Goal: Download file/media

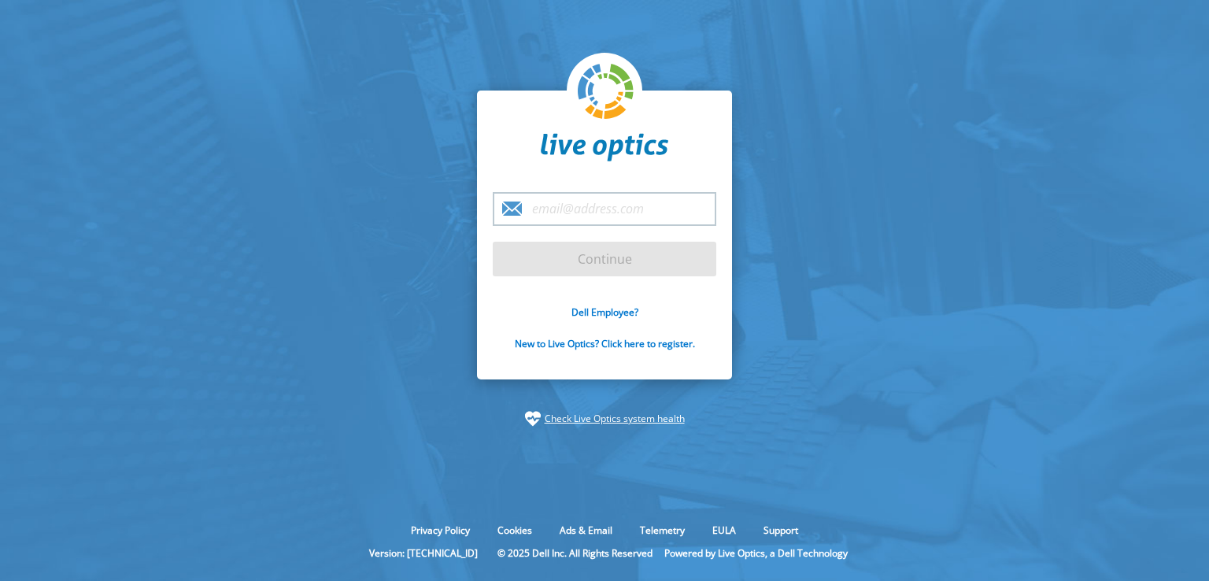
type input "bupper@convergeone.com"
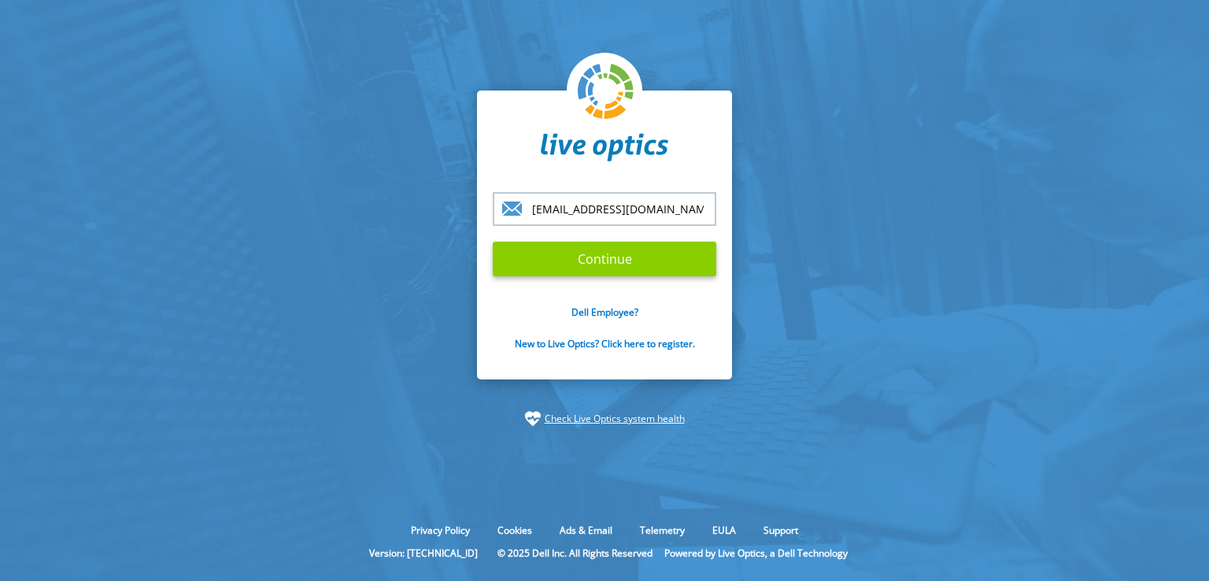
click at [626, 257] on input "Continue" at bounding box center [605, 259] width 224 height 35
click at [614, 261] on input "Continue" at bounding box center [605, 259] width 224 height 35
click at [682, 204] on input "bupper@convergeone.com" at bounding box center [605, 209] width 224 height 34
click at [493, 242] on input "Continue" at bounding box center [605, 259] width 224 height 35
click at [541, 256] on input "Continue" at bounding box center [605, 259] width 224 height 35
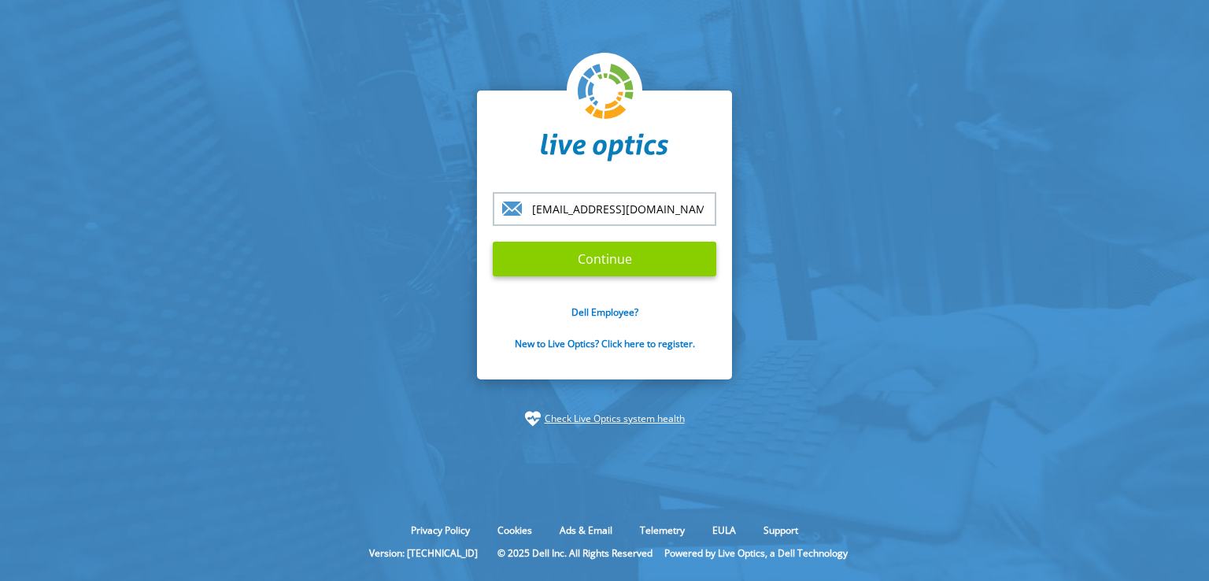
click at [576, 253] on input "Continue" at bounding box center [605, 259] width 224 height 35
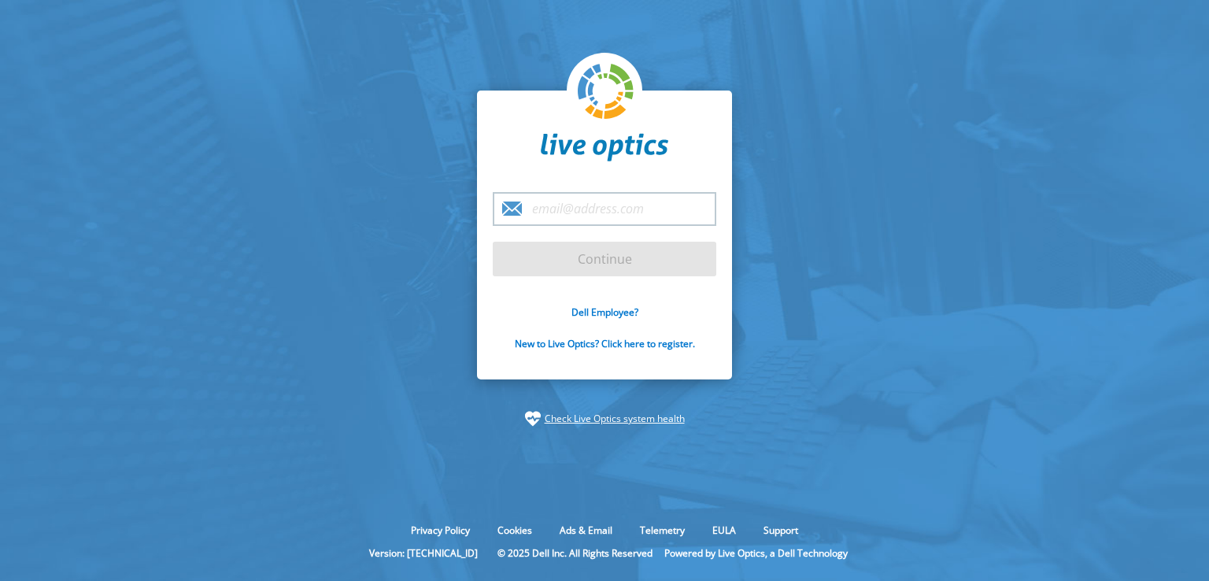
type input "bupper@convergeone.com"
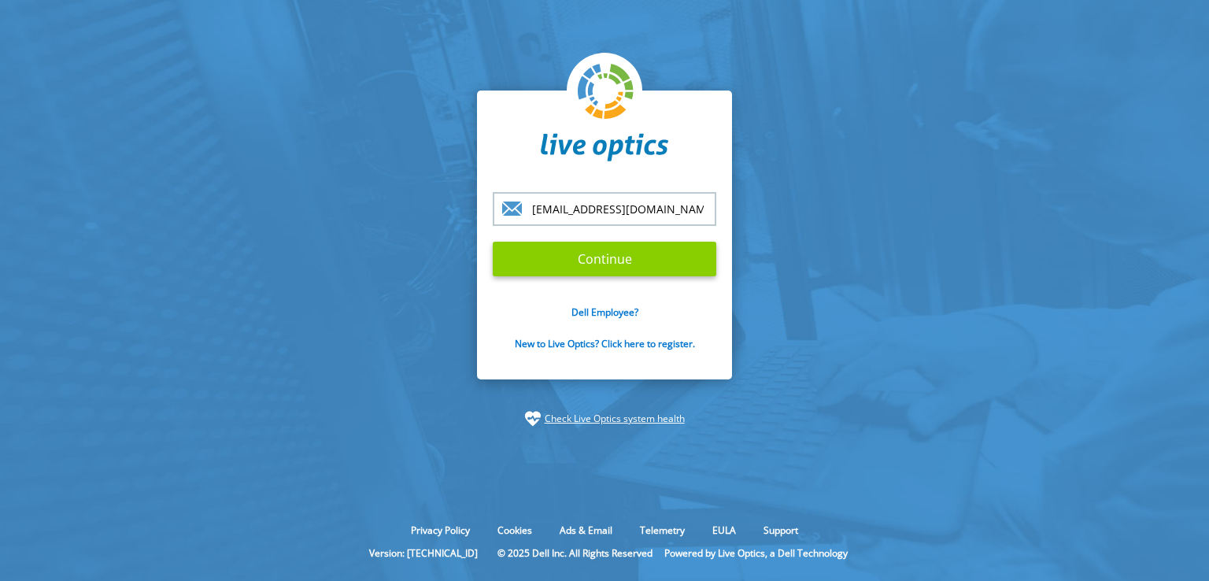
click at [614, 256] on input "Continue" at bounding box center [605, 259] width 224 height 35
click at [619, 256] on input "Continue" at bounding box center [605, 259] width 224 height 35
click at [662, 414] on link "Check Live Optics system health" at bounding box center [615, 419] width 140 height 16
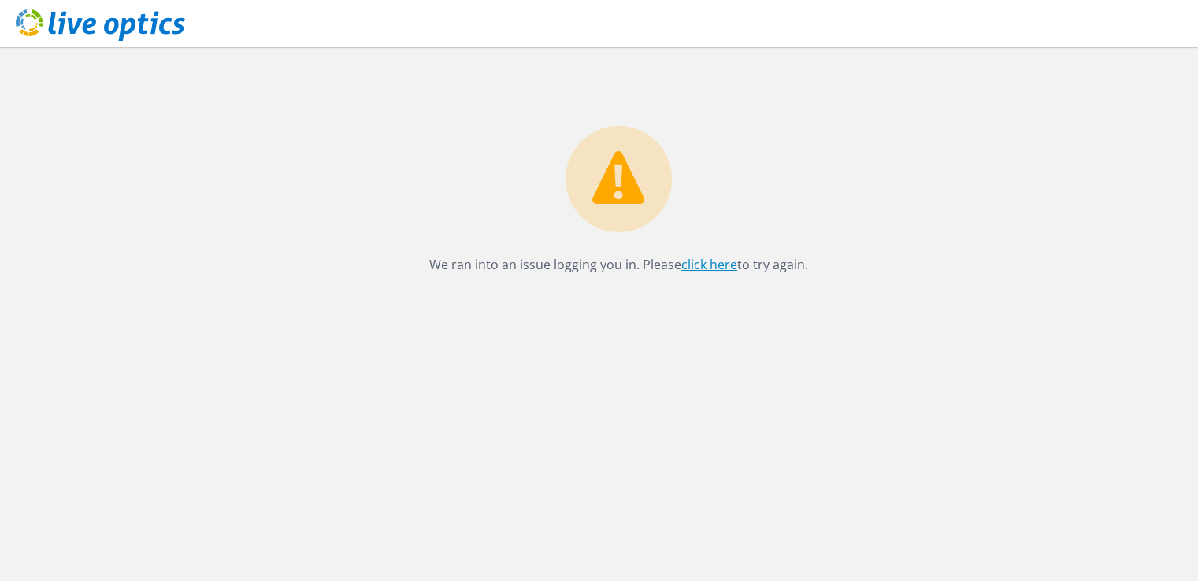
click at [718, 267] on link "click here" at bounding box center [709, 264] width 56 height 17
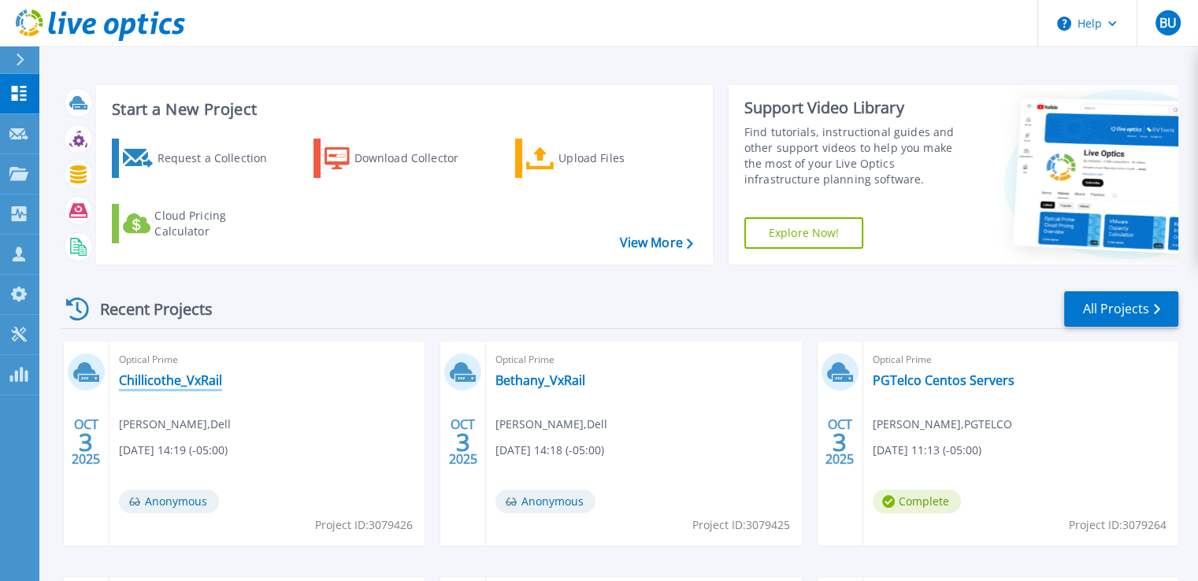
click at [199, 379] on link "Chillicothe_VxRail" at bounding box center [170, 380] width 103 height 16
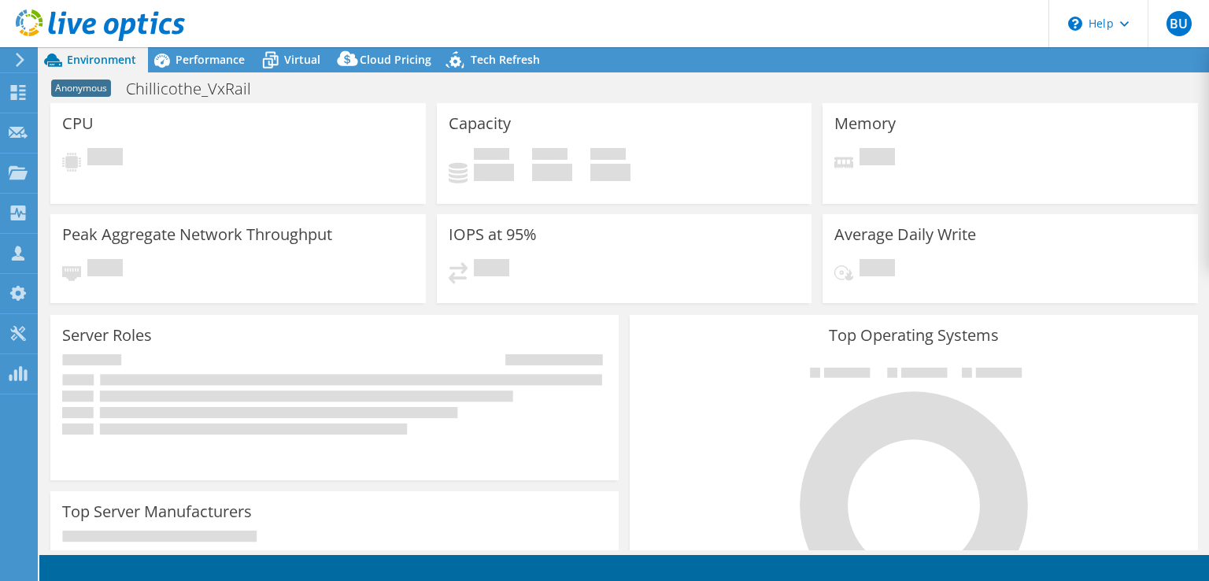
select select "USD"
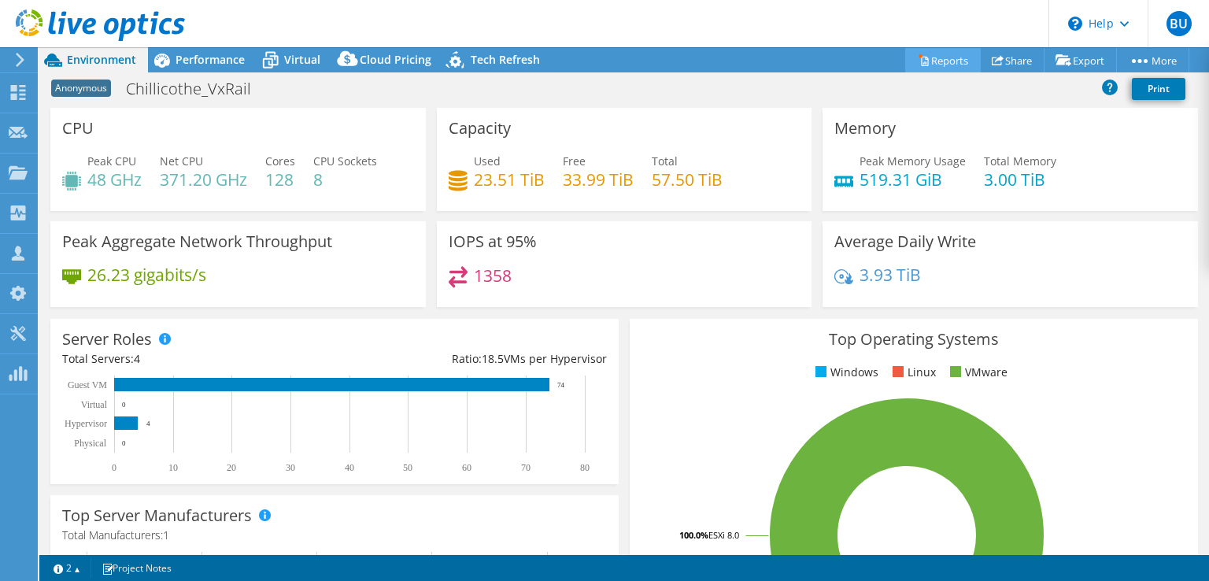
click at [918, 59] on icon at bounding box center [924, 60] width 12 height 12
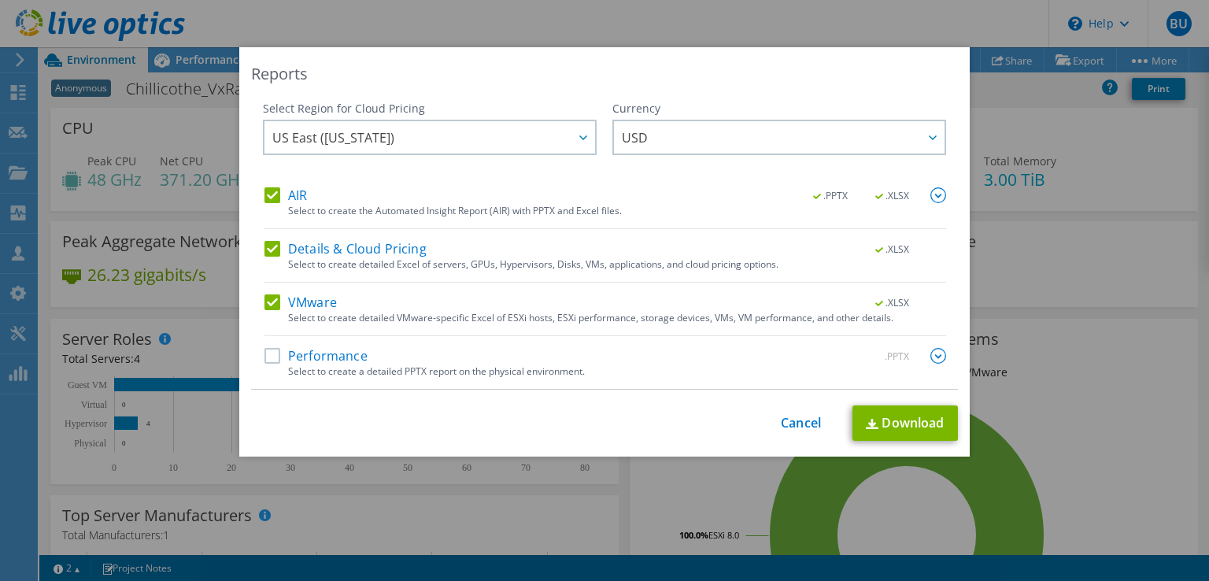
click at [266, 357] on label "Performance" at bounding box center [316, 356] width 103 height 16
click at [0, 0] on input "Performance" at bounding box center [0, 0] width 0 height 0
click at [936, 359] on img at bounding box center [939, 356] width 16 height 16
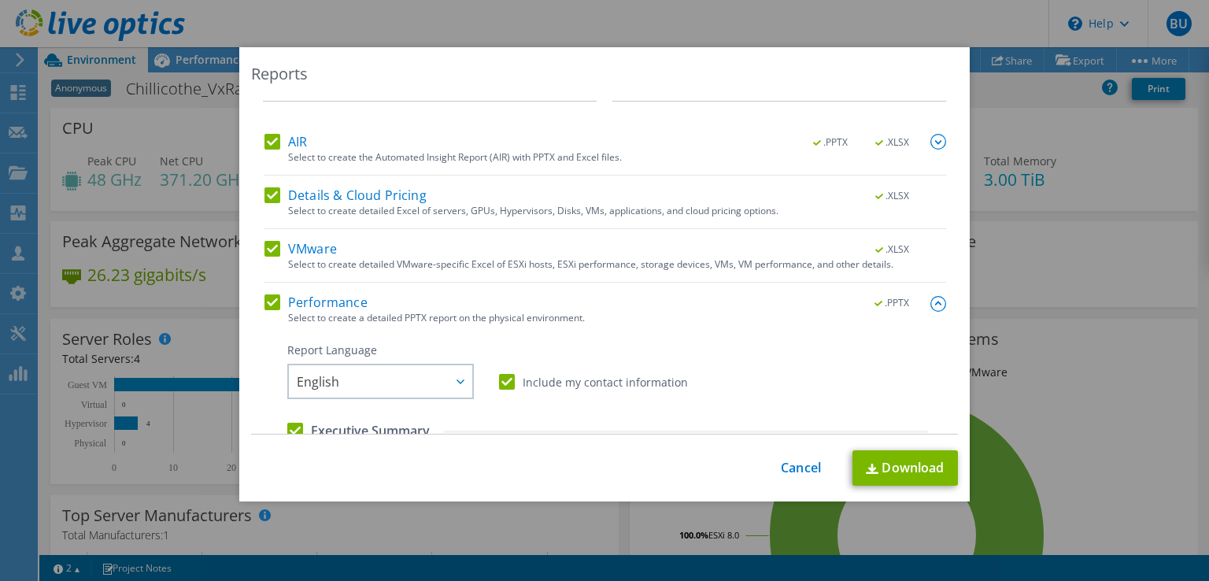
scroll to position [315, 0]
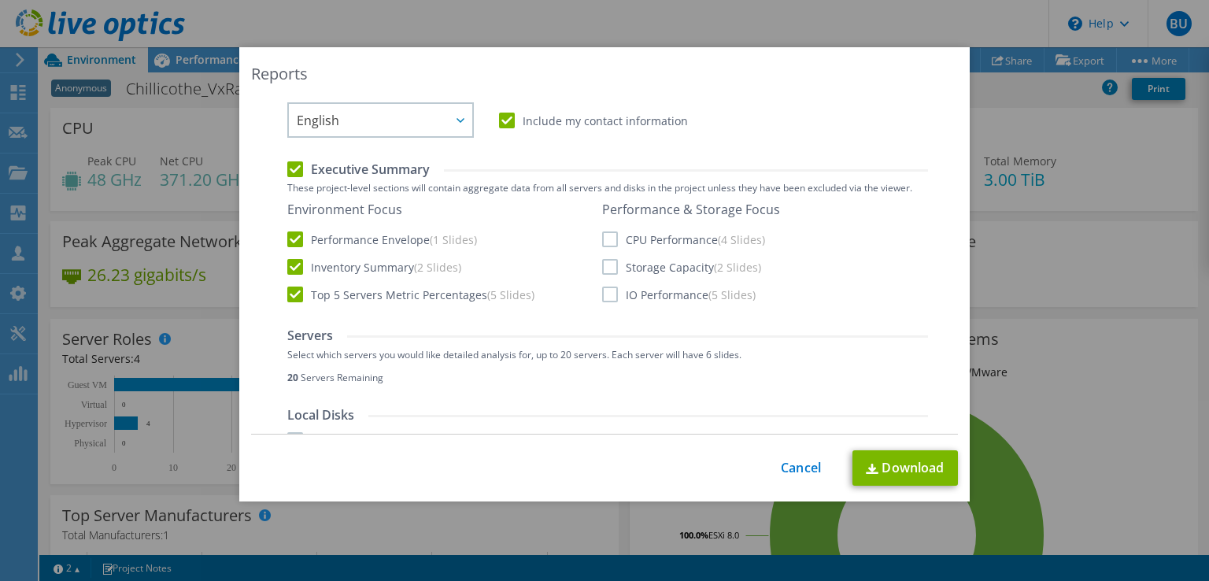
click at [608, 237] on label "CPU Performance (4 Slides)" at bounding box center [683, 239] width 163 height 16
click at [0, 0] on input "CPU Performance (4 Slides)" at bounding box center [0, 0] width 0 height 0
click at [602, 267] on label "Storage Capacity (2 Slides)" at bounding box center [681, 267] width 159 height 16
click at [0, 0] on input "Storage Capacity (2 Slides)" at bounding box center [0, 0] width 0 height 0
click at [602, 297] on label "IO Performance (5 Slides)" at bounding box center [679, 295] width 154 height 16
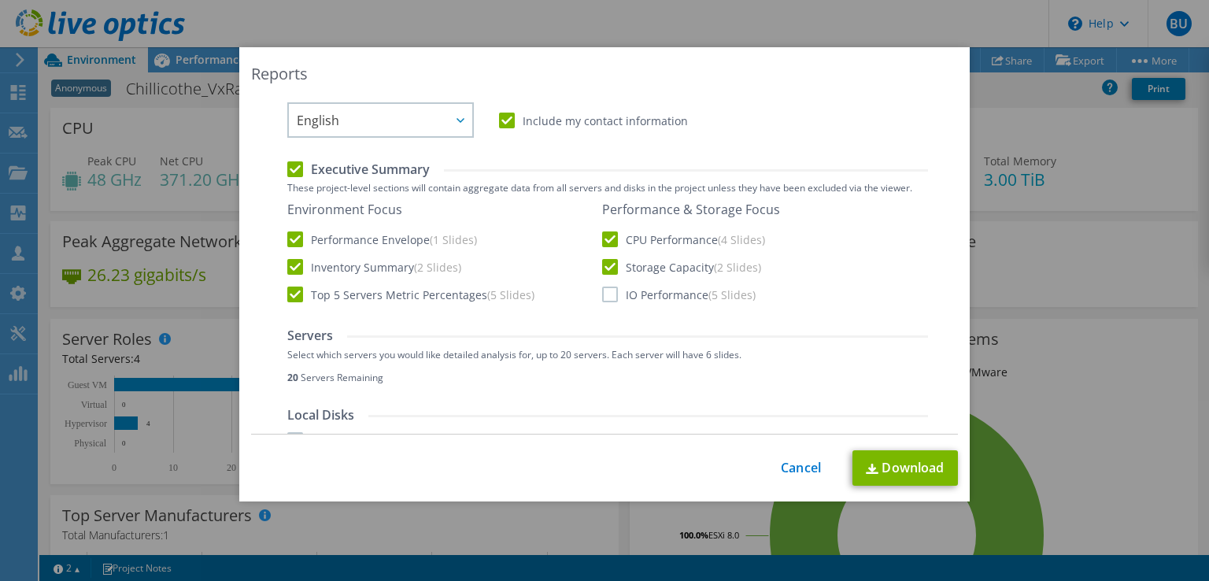
click at [0, 0] on input "IO Performance (5 Slides)" at bounding box center [0, 0] width 0 height 0
click at [902, 466] on link "Download" at bounding box center [906, 467] width 106 height 35
click at [901, 465] on link "Download" at bounding box center [906, 467] width 106 height 35
click at [888, 465] on link "Download" at bounding box center [906, 467] width 106 height 35
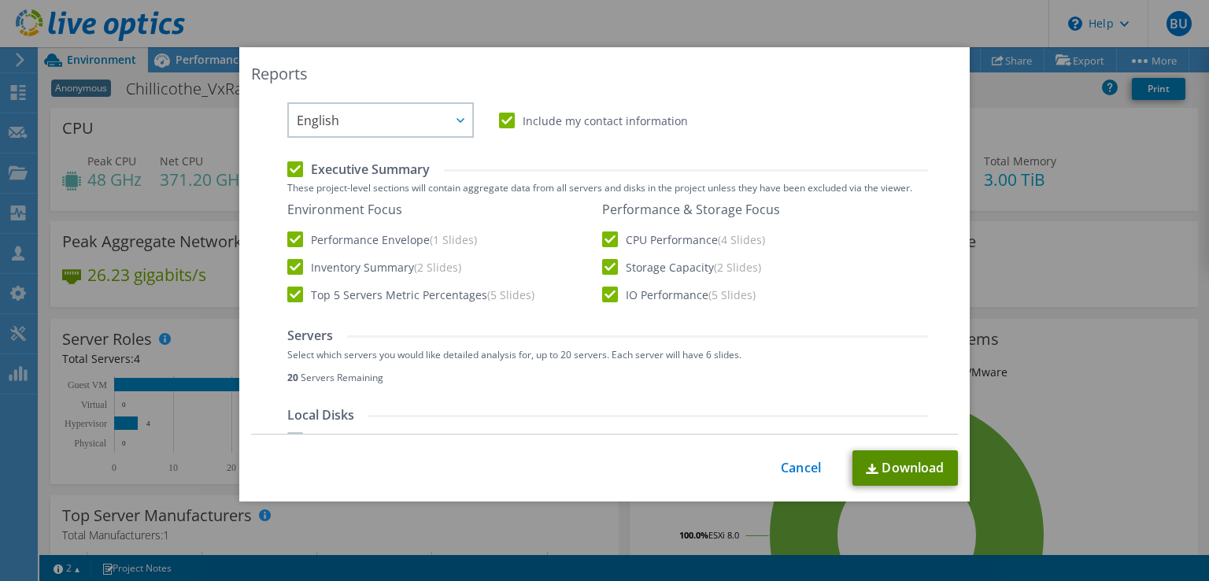
click at [888, 465] on link "Download" at bounding box center [906, 467] width 106 height 35
click at [875, 464] on link "Download" at bounding box center [906, 467] width 106 height 35
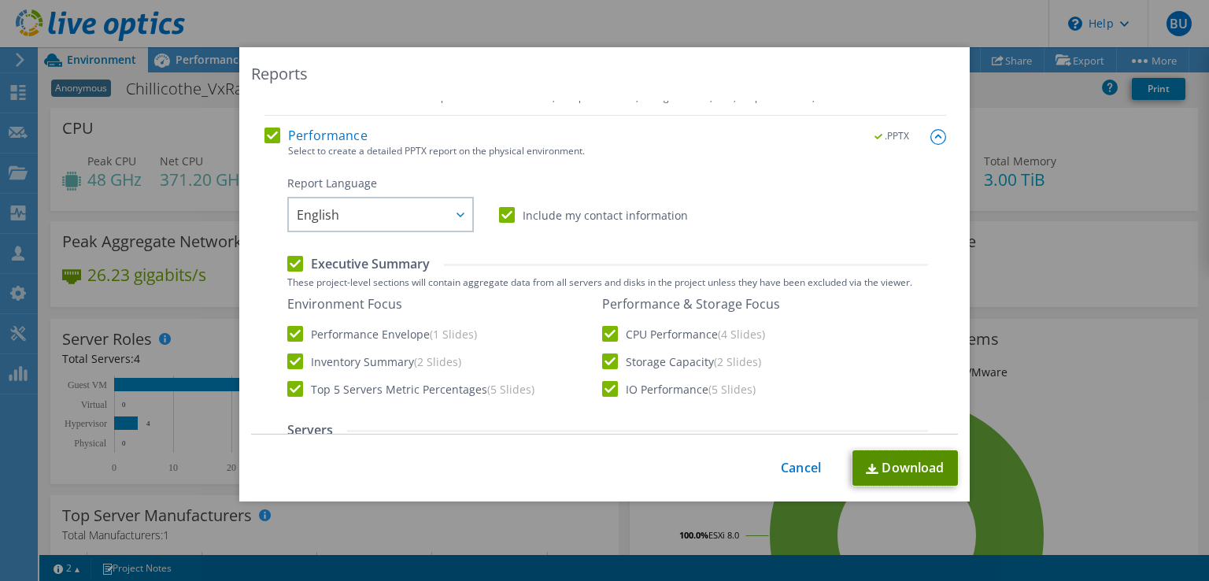
scroll to position [236, 0]
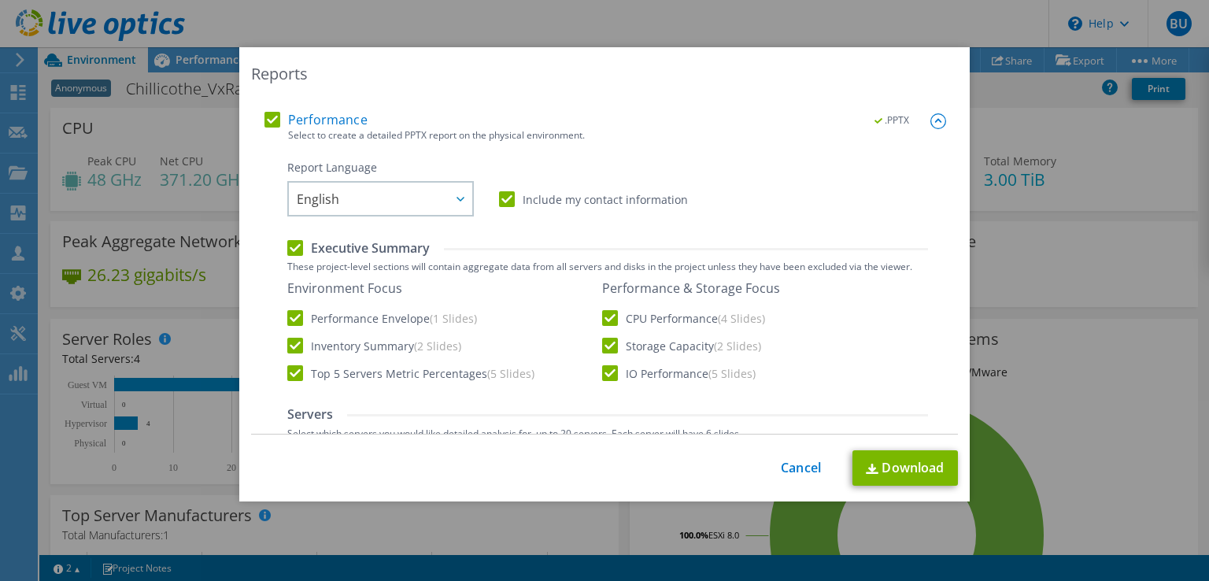
click at [504, 197] on label "Include my contact information" at bounding box center [593, 199] width 189 height 16
click at [0, 0] on input "Include my contact information" at bounding box center [0, 0] width 0 height 0
click at [910, 468] on link "Download" at bounding box center [906, 467] width 106 height 35
click at [911, 467] on link "Download" at bounding box center [906, 467] width 106 height 35
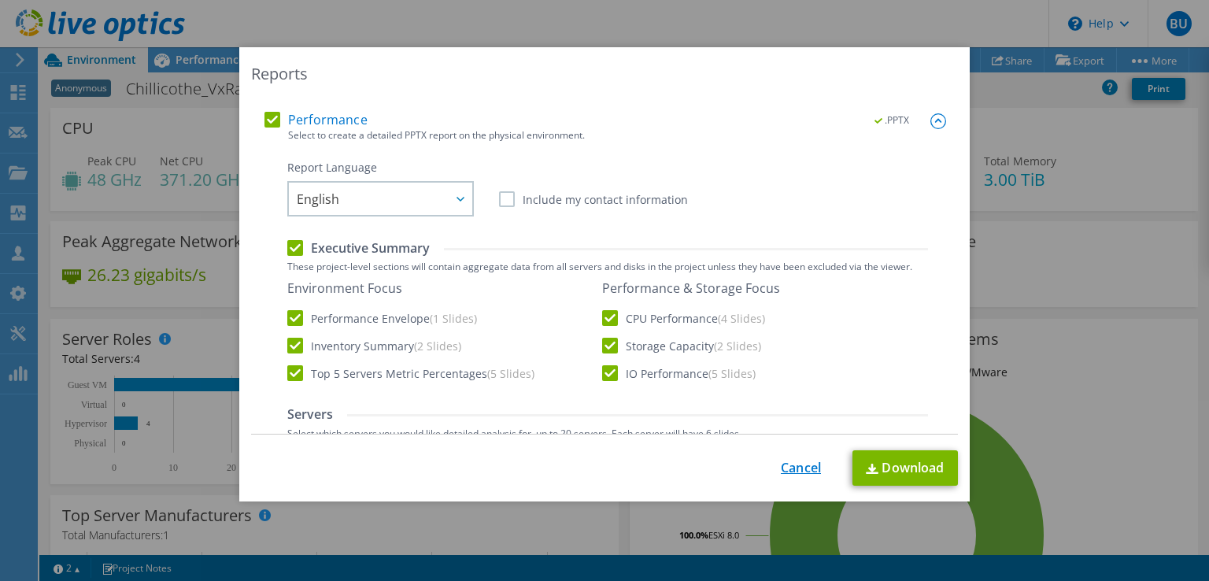
click at [793, 463] on link "Cancel" at bounding box center [801, 468] width 40 height 15
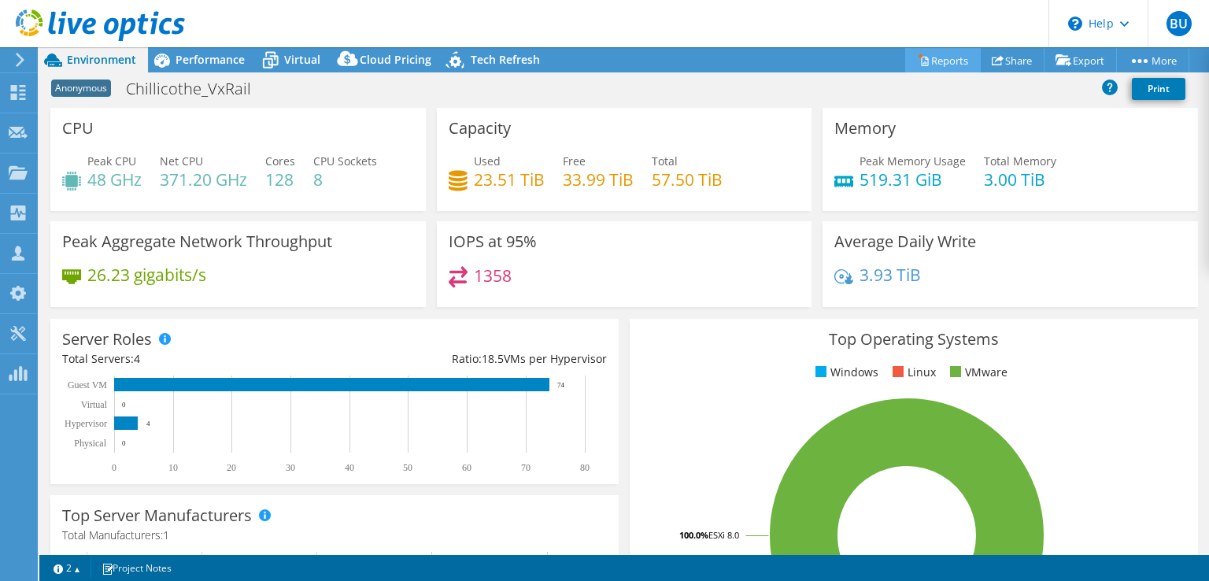
click at [935, 63] on link "Reports" at bounding box center [944, 60] width 76 height 24
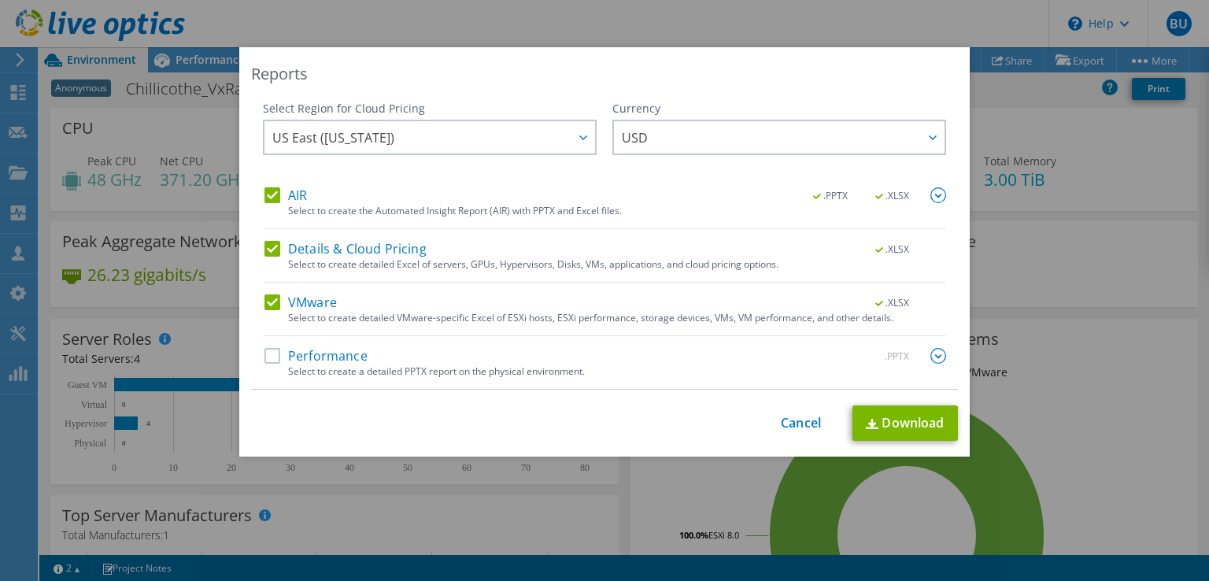
click at [267, 248] on label "Details & Cloud Pricing" at bounding box center [346, 249] width 162 height 16
click at [0, 0] on input "Details & Cloud Pricing" at bounding box center [0, 0] width 0 height 0
click at [268, 306] on label "VMware" at bounding box center [301, 302] width 72 height 16
click at [0, 0] on input "VMware" at bounding box center [0, 0] width 0 height 0
click at [904, 423] on link "Download" at bounding box center [906, 423] width 106 height 35
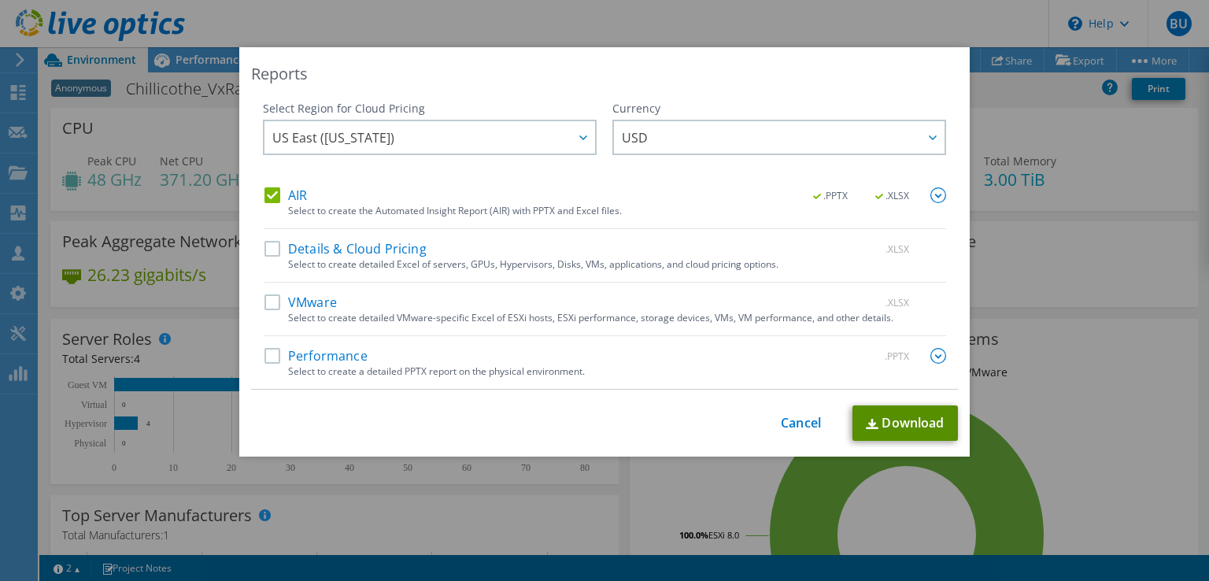
click at [901, 417] on link "Download" at bounding box center [906, 423] width 106 height 35
click at [786, 423] on link "Cancel" at bounding box center [801, 423] width 40 height 15
